Goal: Use online tool/utility

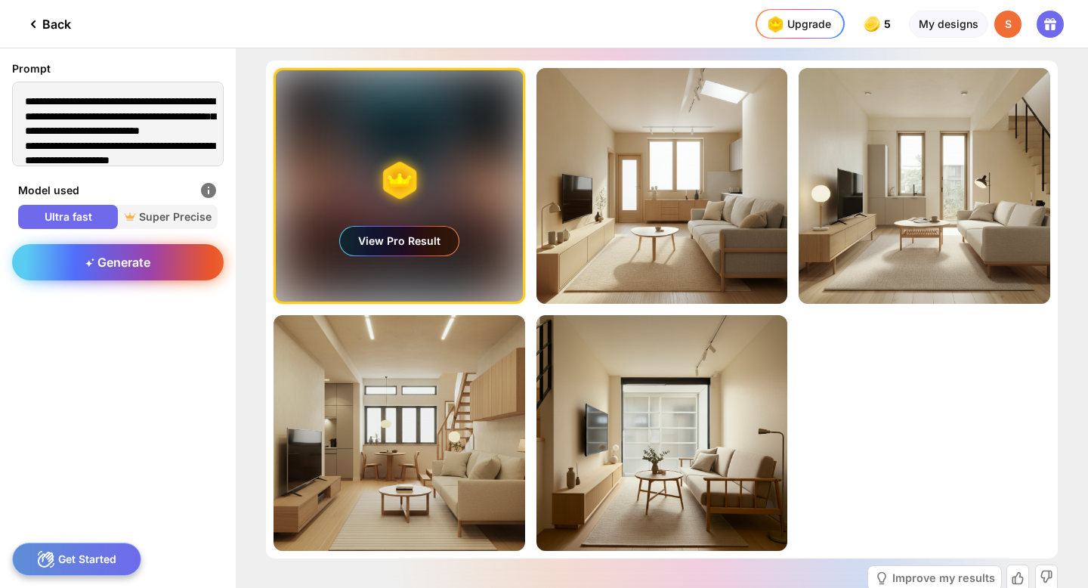
scroll to position [2, 0]
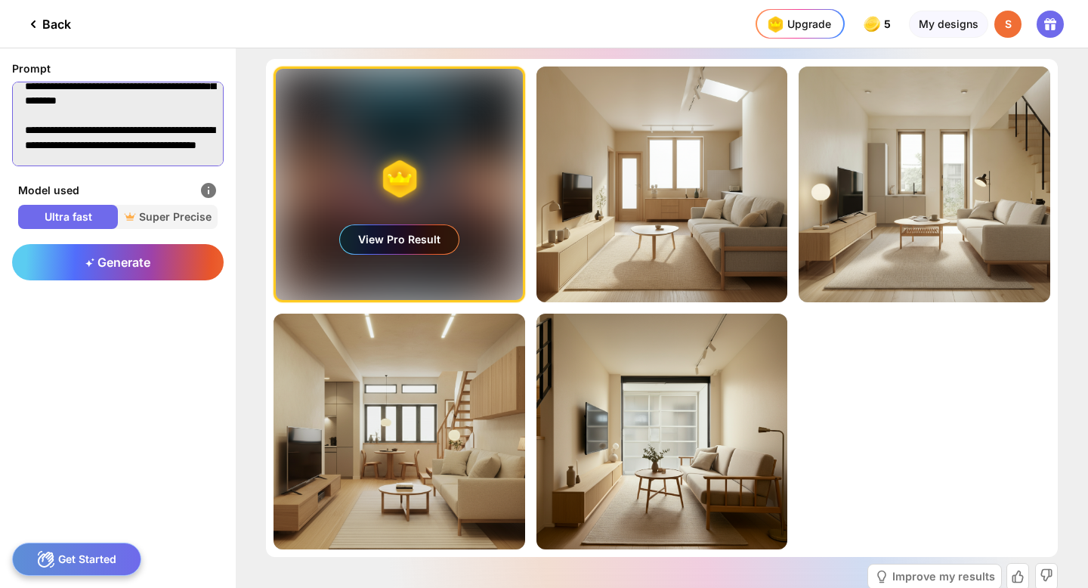
click at [165, 142] on textarea at bounding box center [118, 124] width 212 height 85
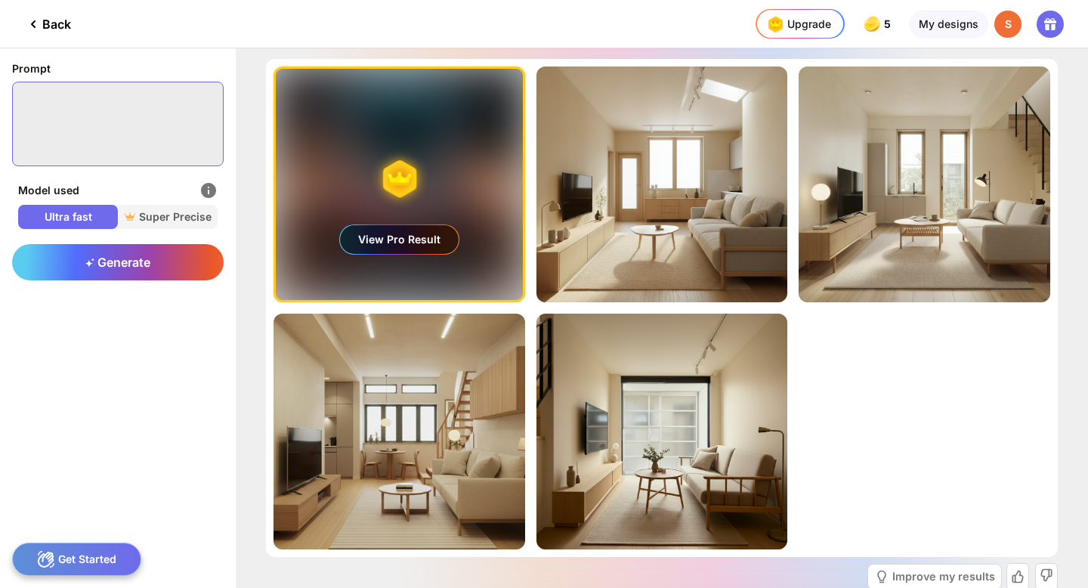
scroll to position [0, 0]
paste textarea "**********"
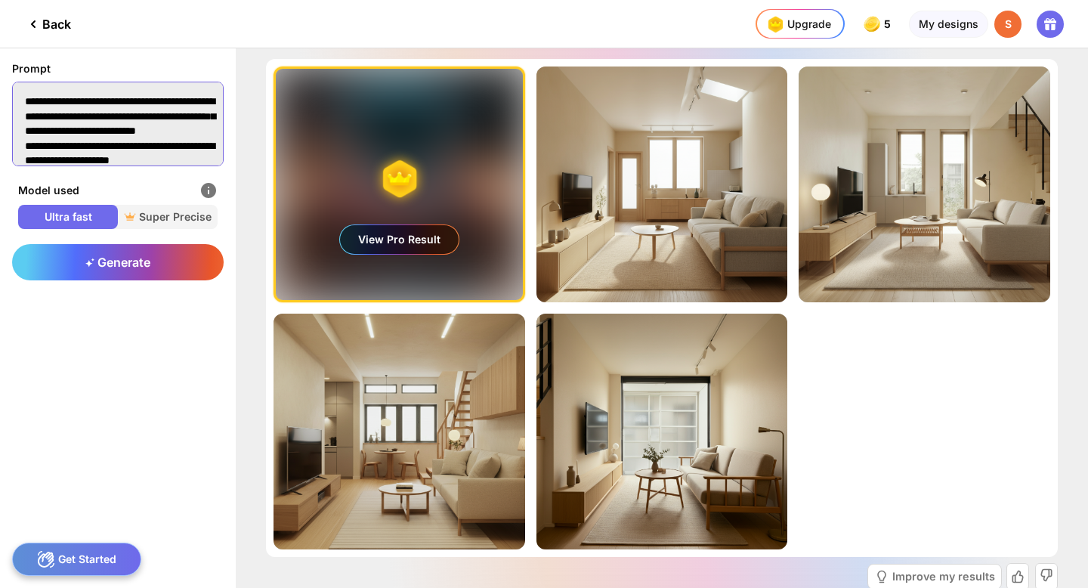
scroll to position [1615, 0]
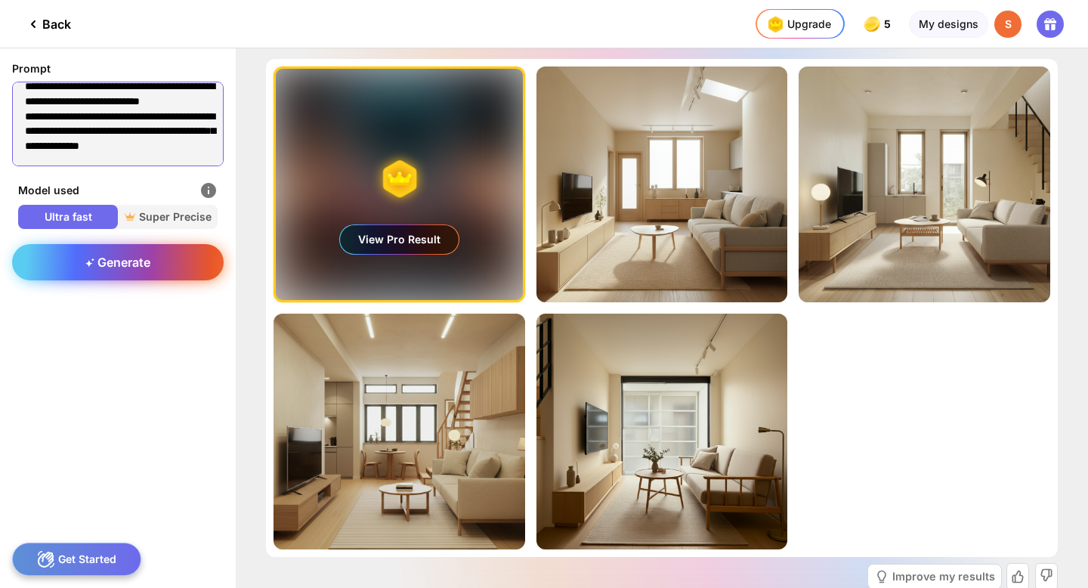
type textarea "**********"
click at [122, 270] on div "Generate" at bounding box center [118, 262] width 212 height 36
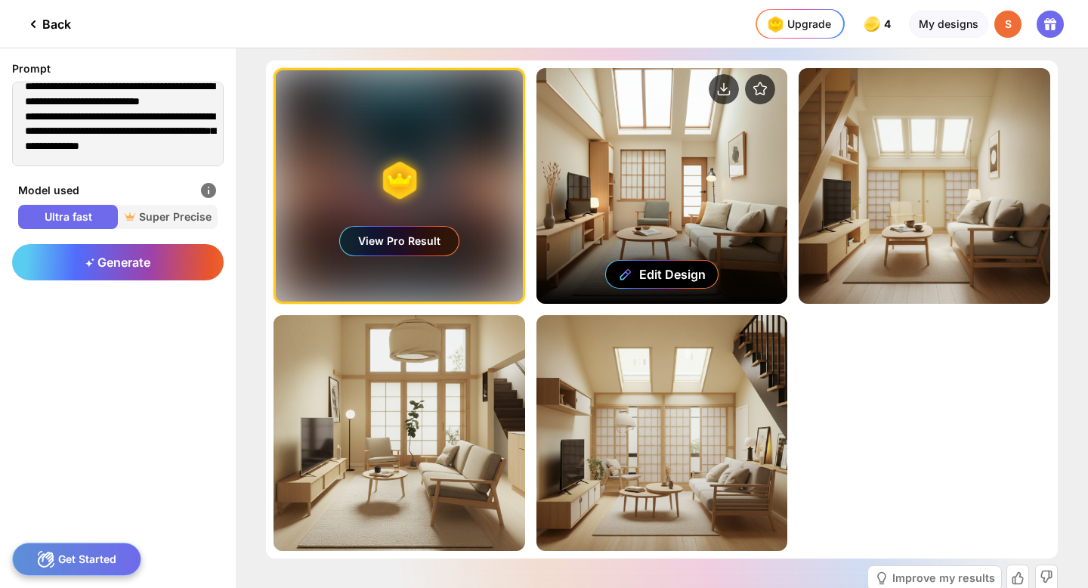
click at [618, 147] on div "Edit Design" at bounding box center [662, 186] width 252 height 236
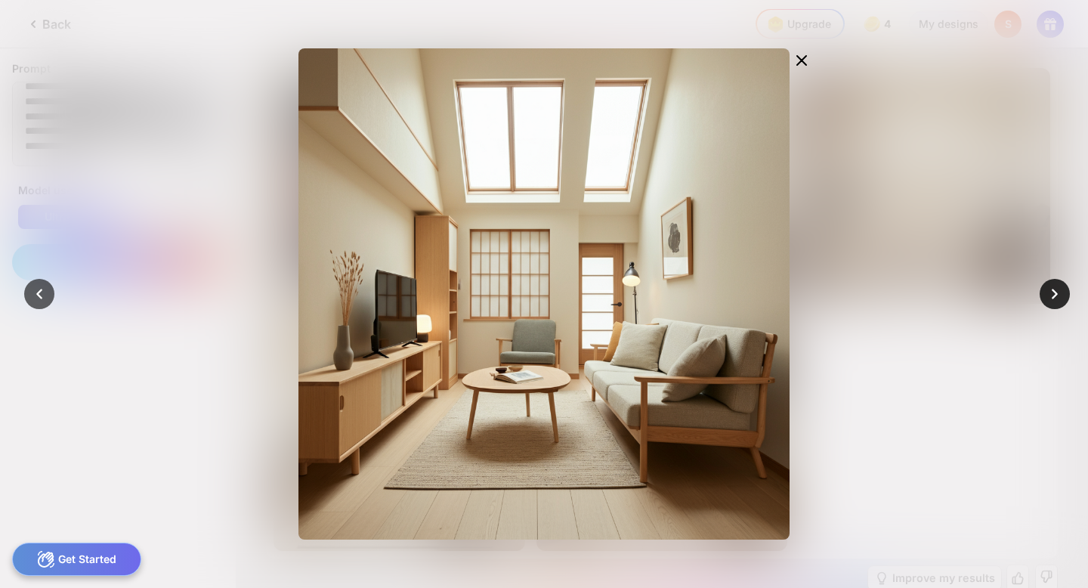
click at [1049, 292] on icon at bounding box center [1054, 293] width 21 height 21
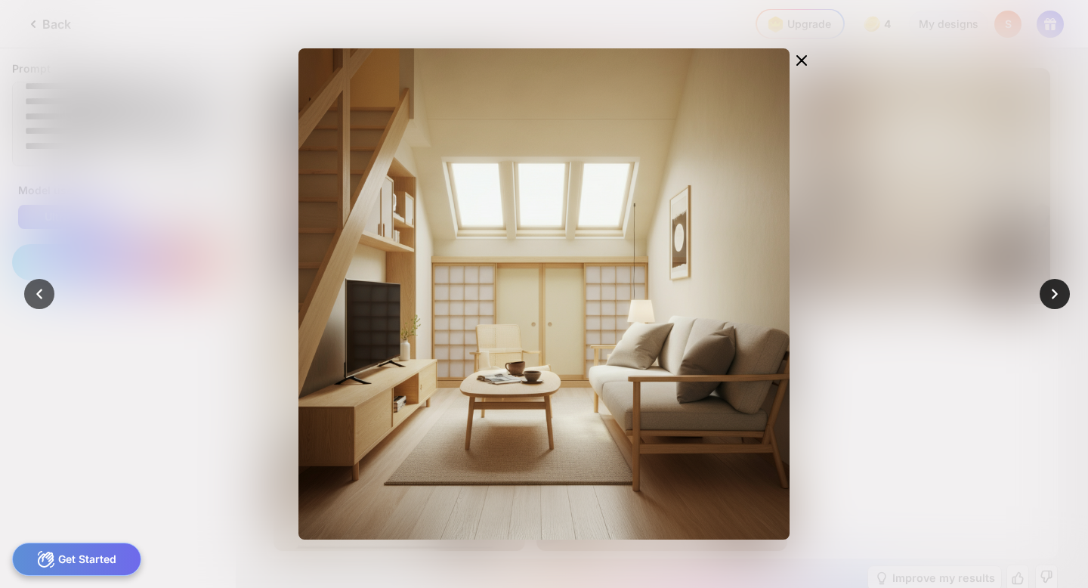
click at [1045, 292] on icon at bounding box center [1054, 293] width 21 height 21
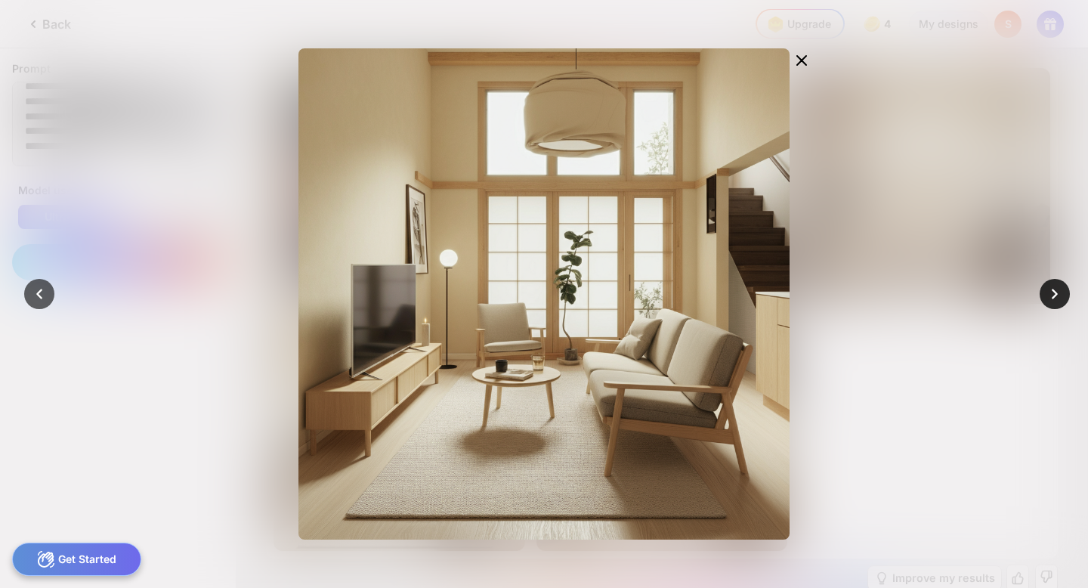
click at [1045, 292] on icon at bounding box center [1054, 293] width 21 height 21
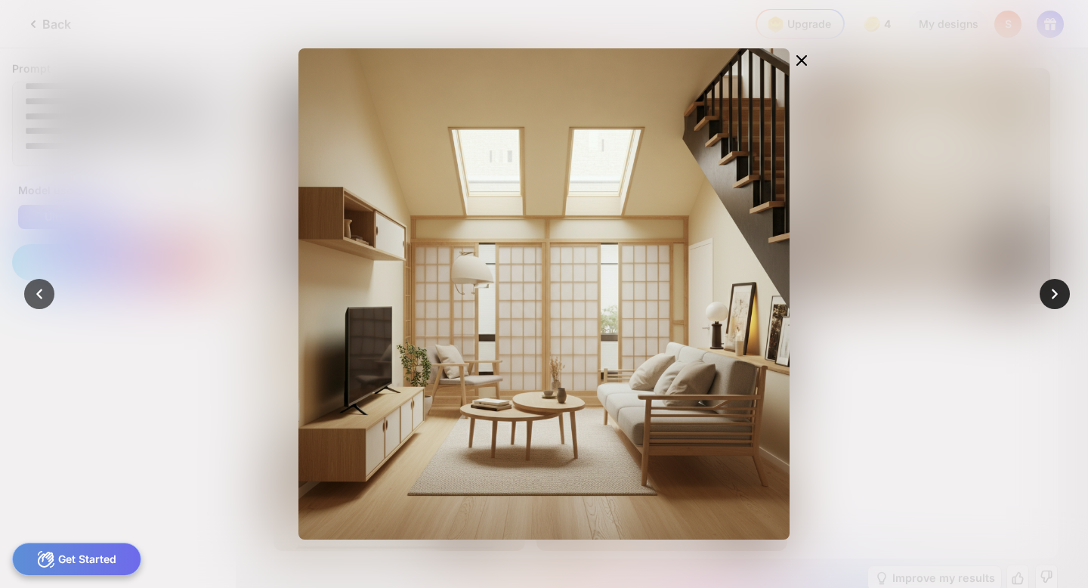
click at [1045, 292] on icon at bounding box center [1054, 293] width 21 height 21
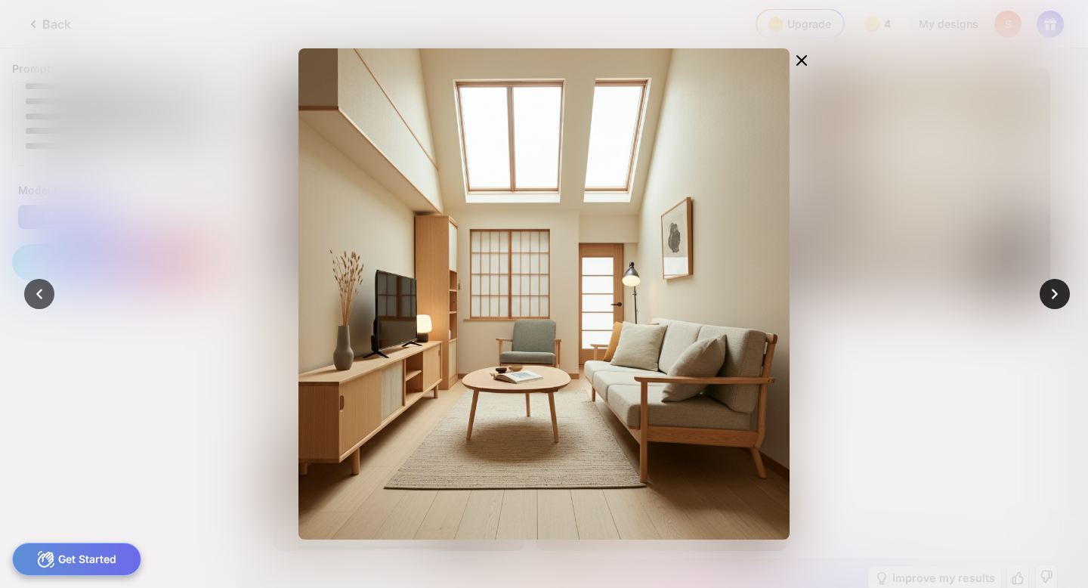
click at [1045, 292] on icon at bounding box center [1054, 293] width 21 height 21
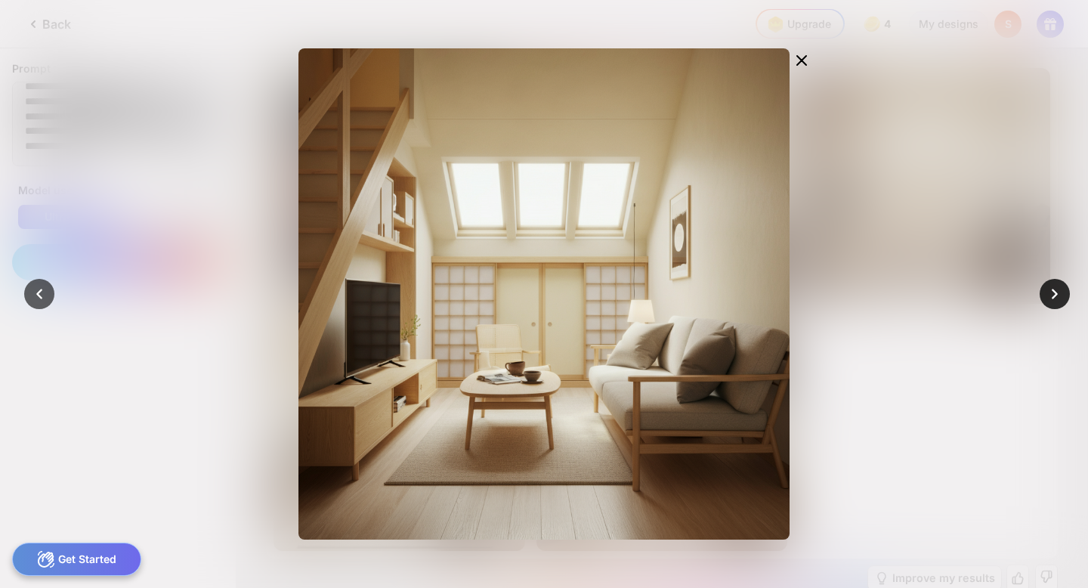
click at [1045, 292] on icon at bounding box center [1054, 293] width 21 height 21
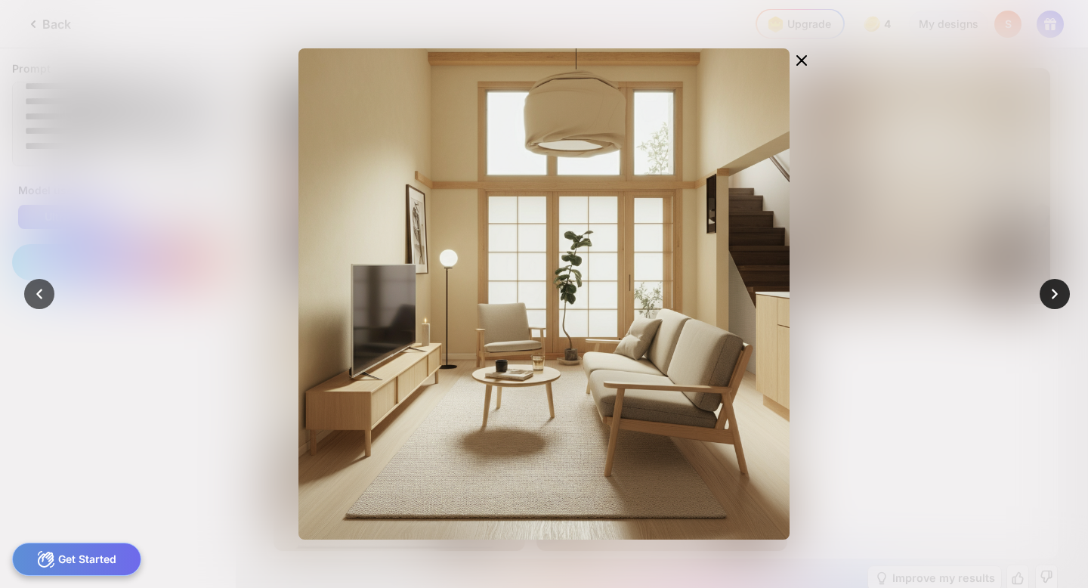
click at [1045, 292] on icon at bounding box center [1054, 293] width 21 height 21
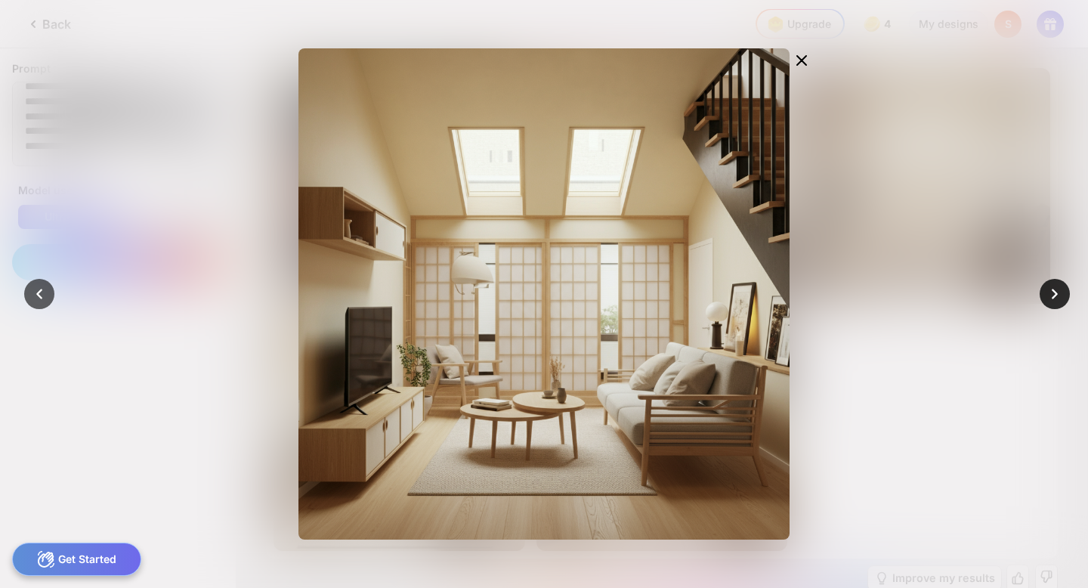
click at [1052, 279] on div at bounding box center [1055, 294] width 30 height 30
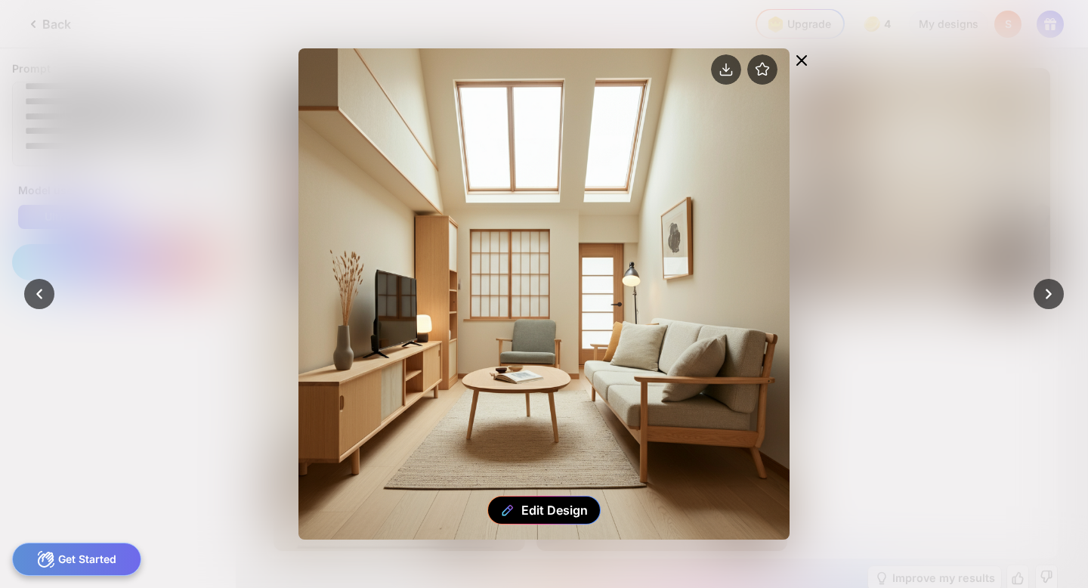
click at [806, 53] on icon at bounding box center [802, 60] width 18 height 18
